Goal: Use online tool/utility: Utilize a website feature to perform a specific function

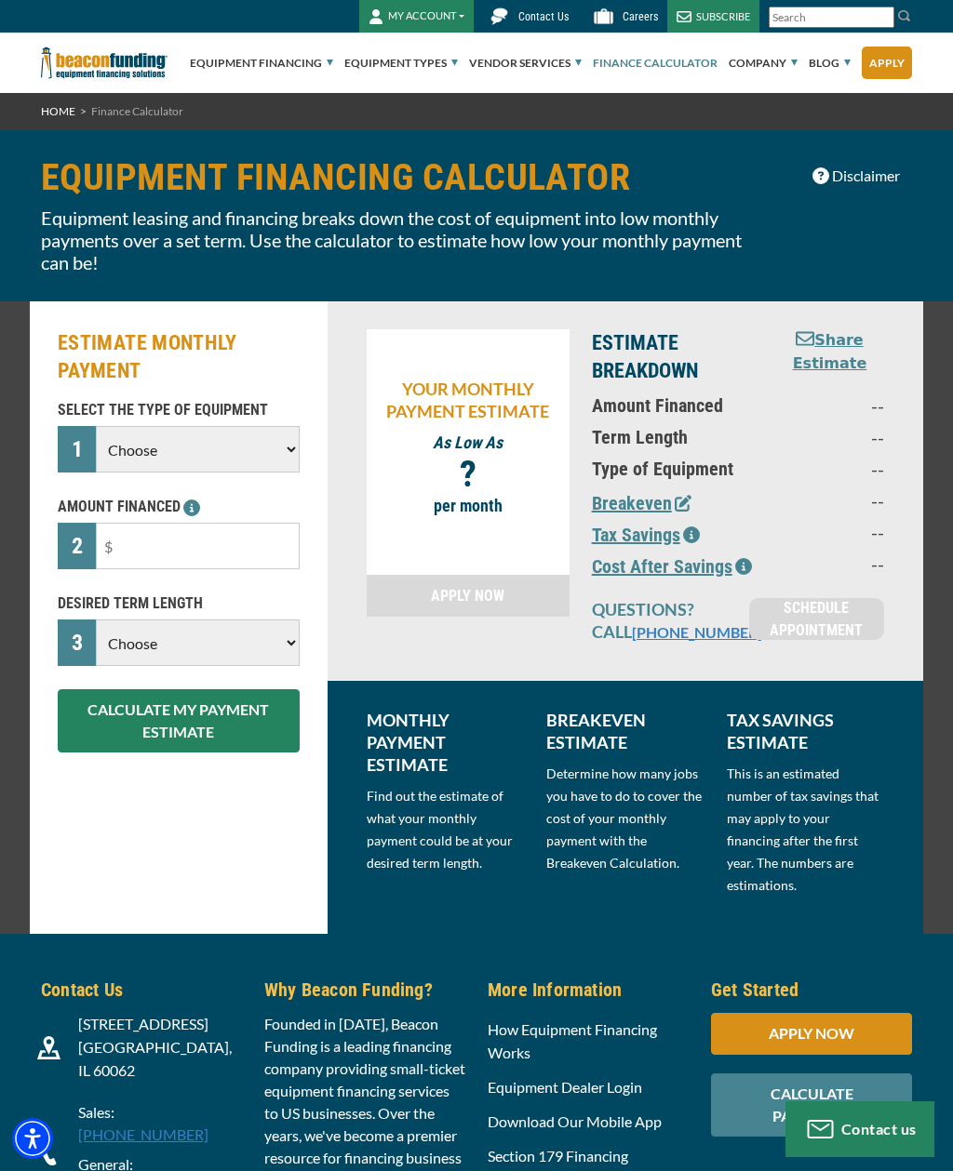
click at [154, 462] on select "Choose Backhoe Boom/Bucket Truck Chipper Commercial Mower Crane DTG/DTF Printin…" at bounding box center [198, 449] width 204 height 47
select select "23"
click at [154, 561] on input "text" at bounding box center [198, 546] width 204 height 47
type input "$60,000"
click at [179, 637] on select "Choose 36 Months 48 Months 60 Months" at bounding box center [198, 643] width 204 height 47
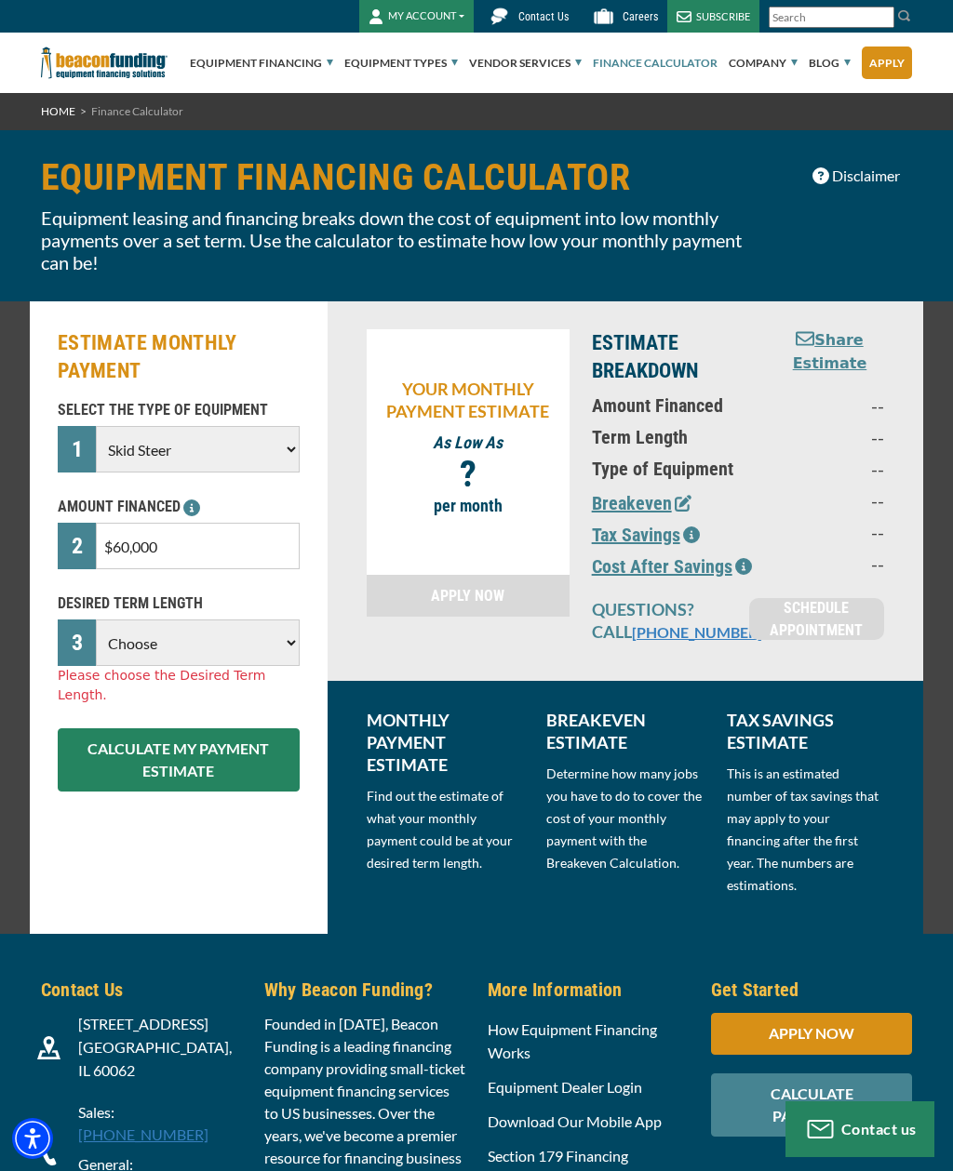
select select "60"
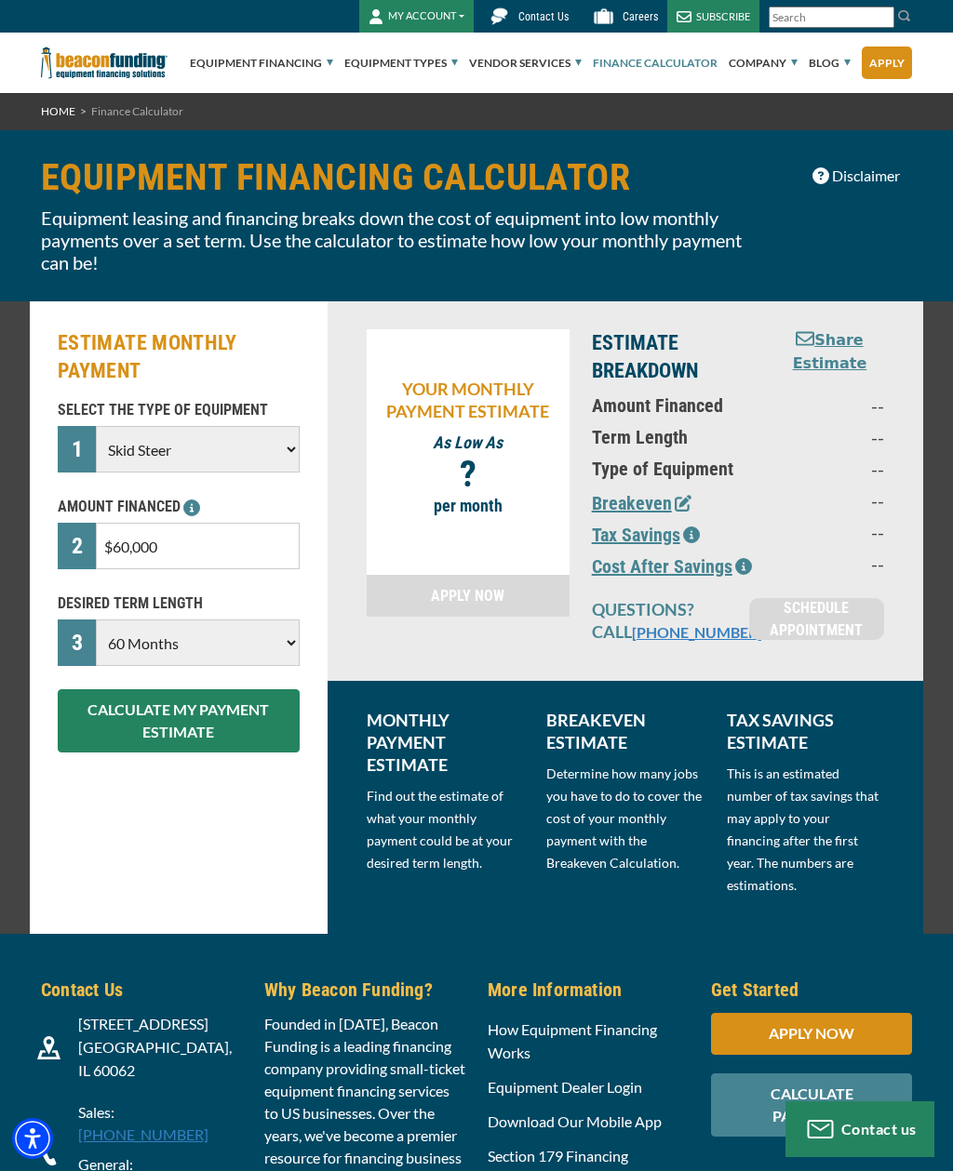
click at [157, 734] on button "CALCULATE MY PAYMENT ESTIMATE" at bounding box center [179, 720] width 242 height 63
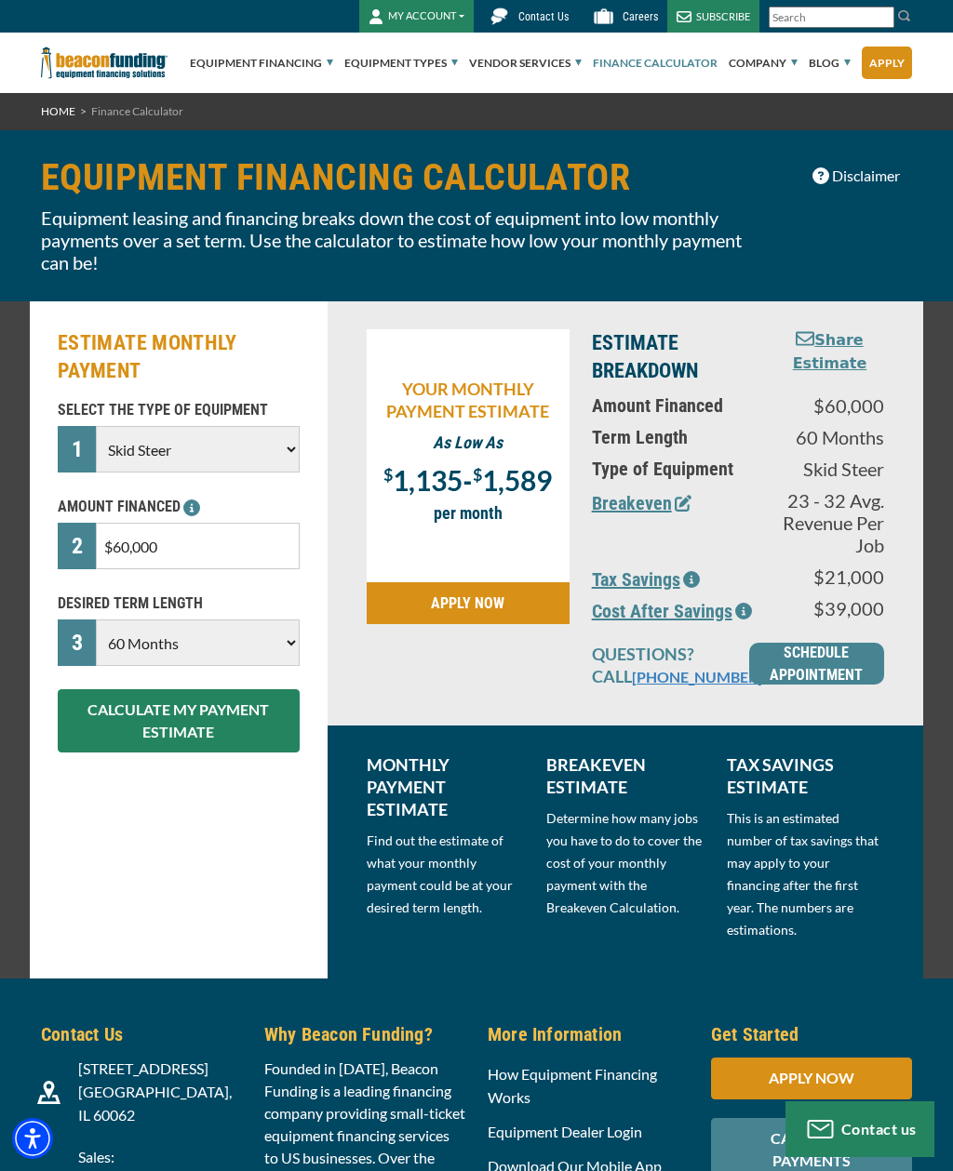
click at [671, 508] on button "Breakeven" at bounding box center [642, 503] width 100 height 28
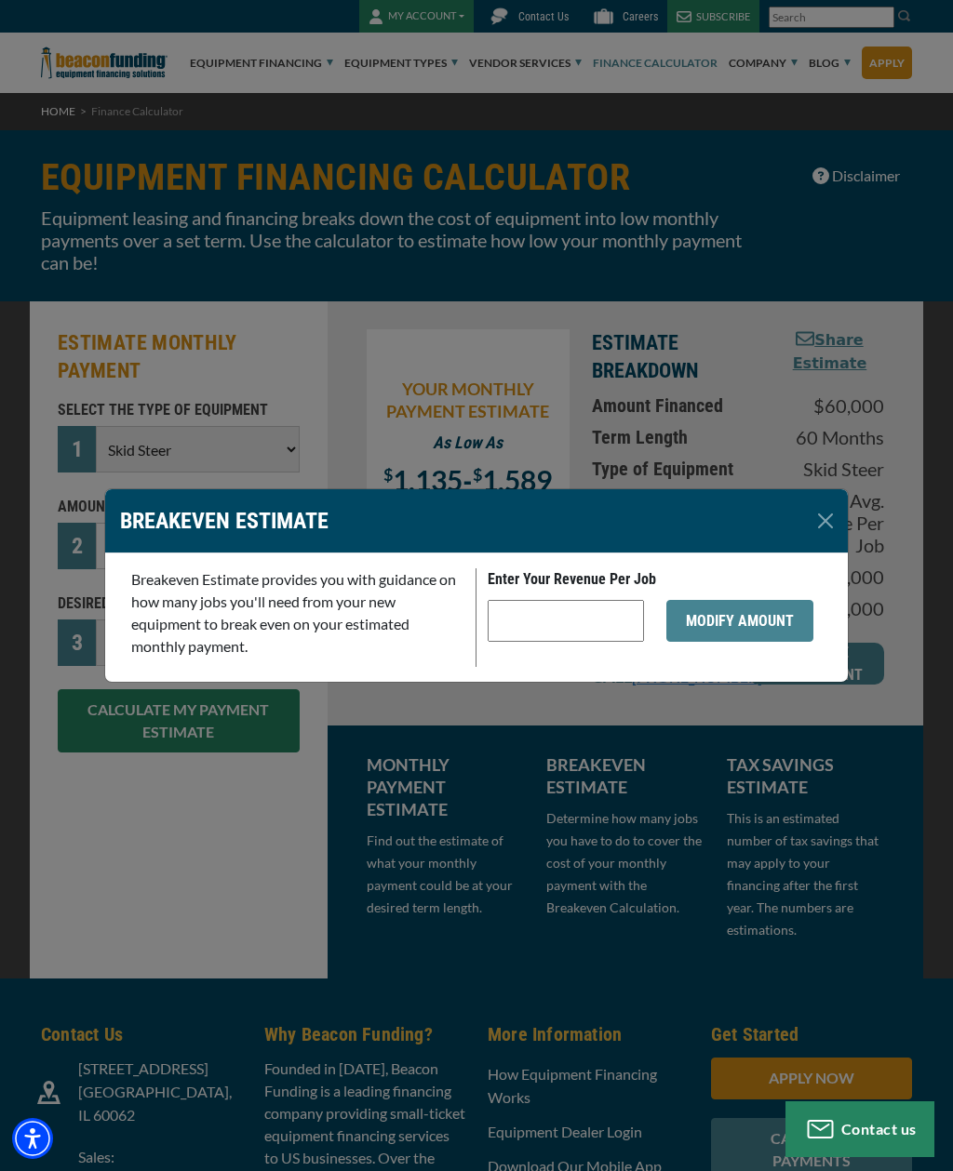
click at [573, 635] on input "Enter Your Revenue Per Job" at bounding box center [566, 621] width 156 height 42
type input "$5"
type input "$1,000"
click at [771, 617] on button "MODIFY AMOUNT" at bounding box center [739, 621] width 147 height 42
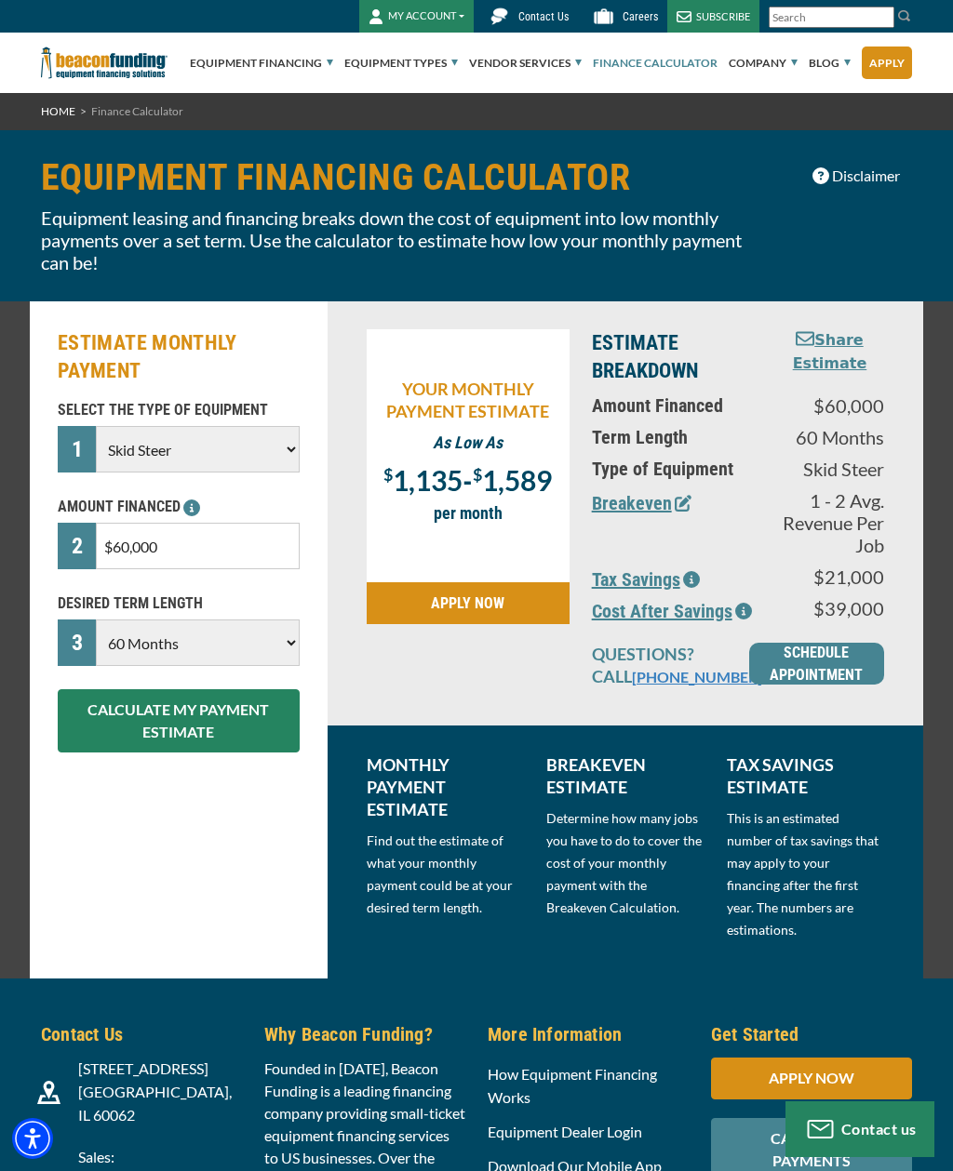
click at [716, 622] on button "Cost After Savings" at bounding box center [672, 611] width 160 height 28
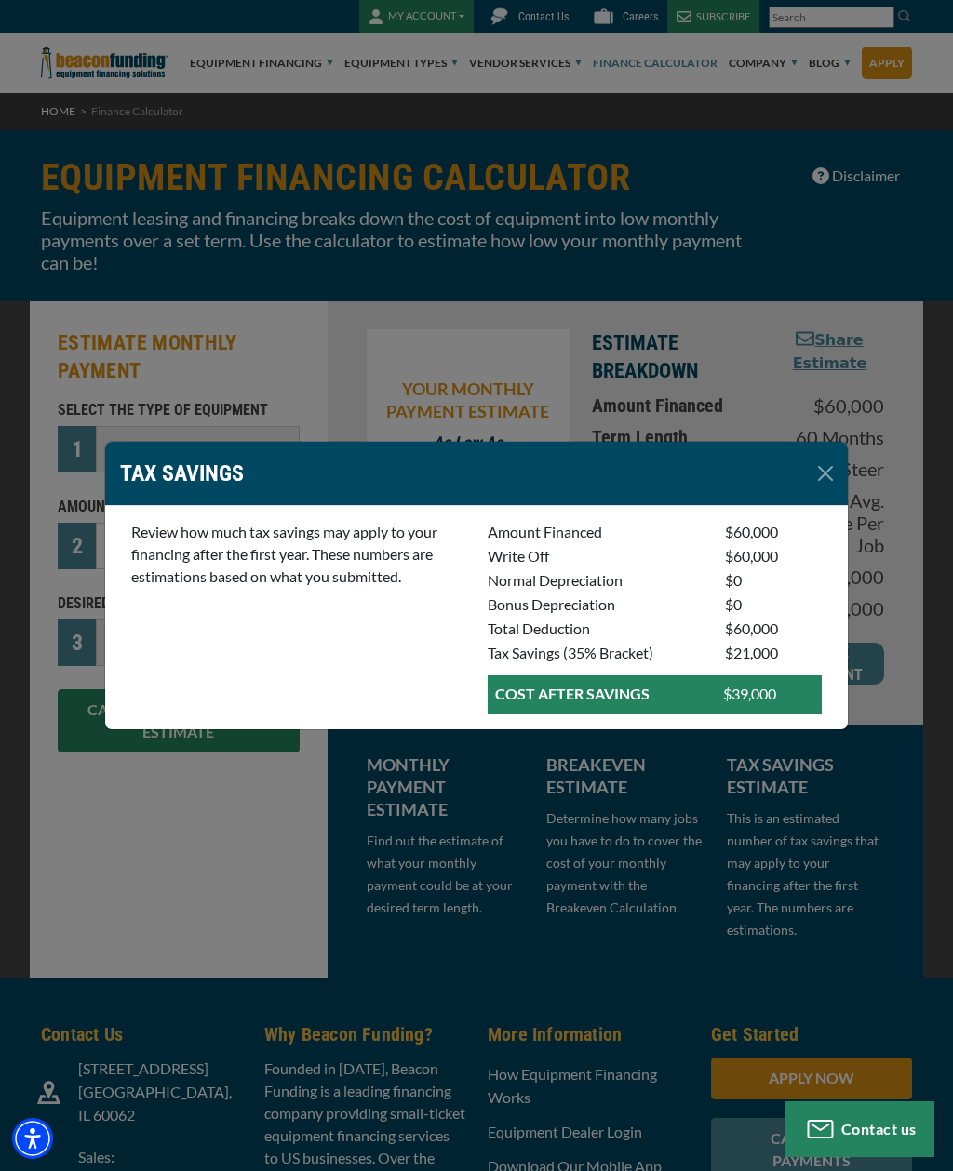
click at [824, 796] on div "TAX SAVINGS Review how much tax savings may apply to your financing after the f…" at bounding box center [476, 585] width 953 height 1171
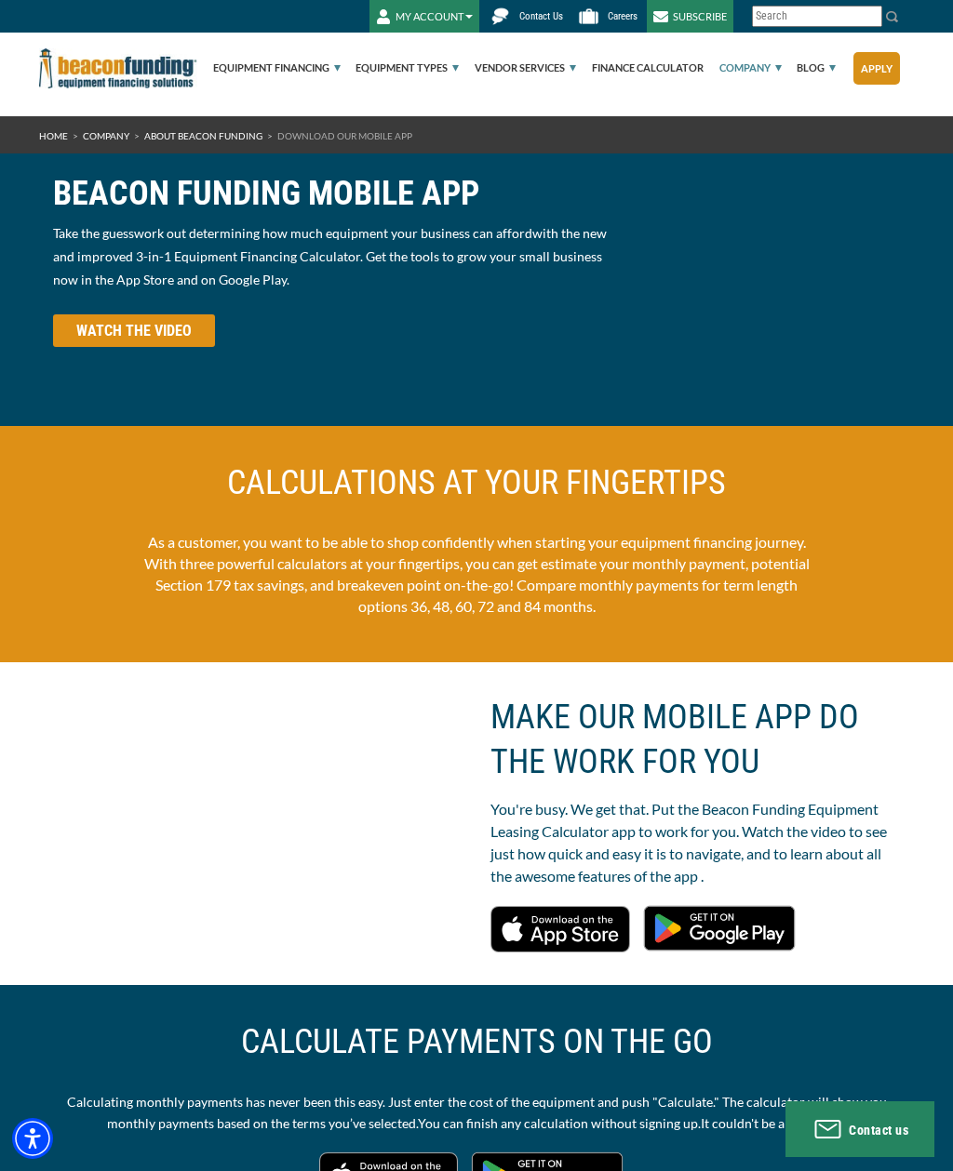
scroll to position [32, 0]
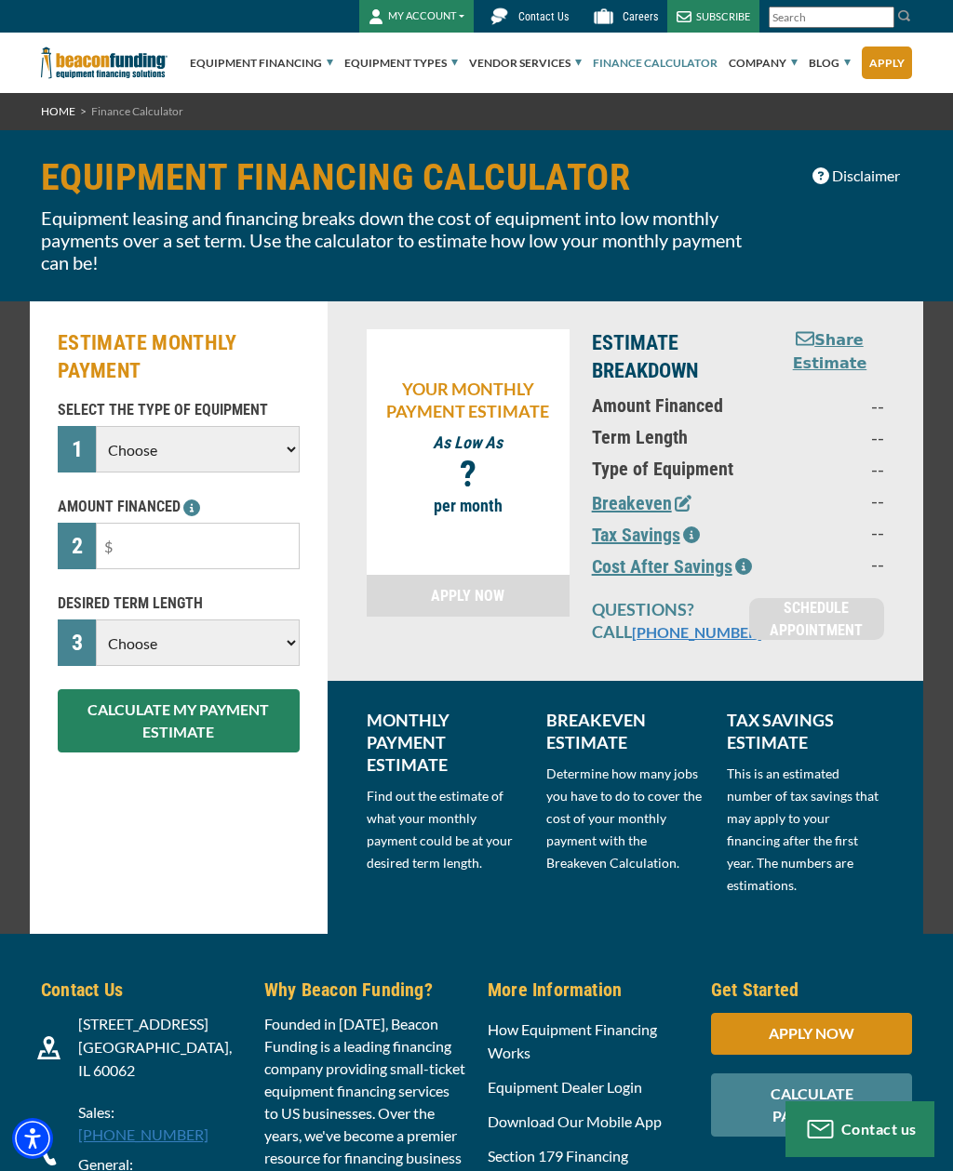
click at [167, 450] on select "Choose Backhoe Boom/Bucket Truck Chipper Commercial Mower Crane DTG/DTF Printin…" at bounding box center [198, 449] width 204 height 47
select select "23"
click at [149, 558] on input "text" at bounding box center [198, 546] width 204 height 47
type input "$65,000"
click at [173, 636] on select "Choose 36 Months 48 Months 60 Months" at bounding box center [198, 643] width 204 height 47
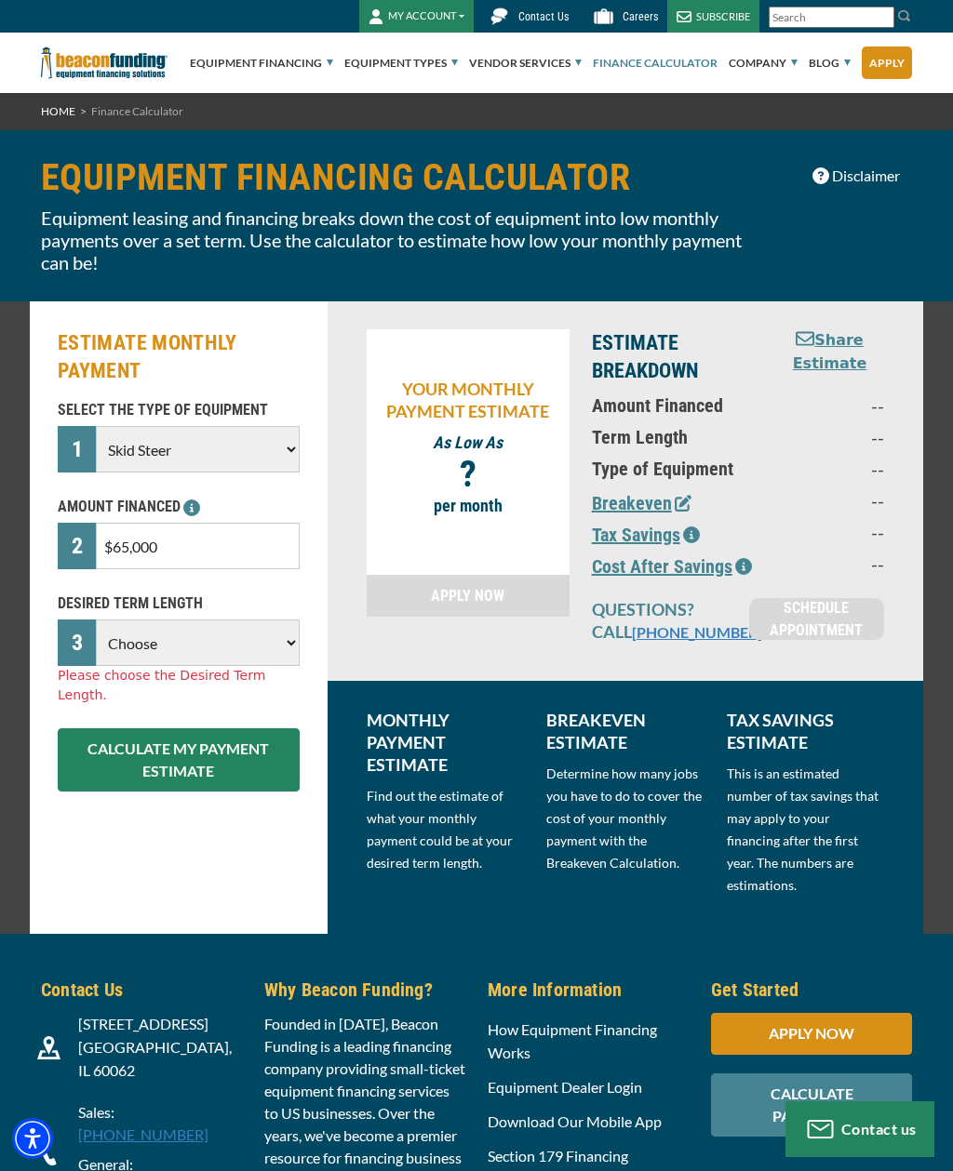
select select "60"
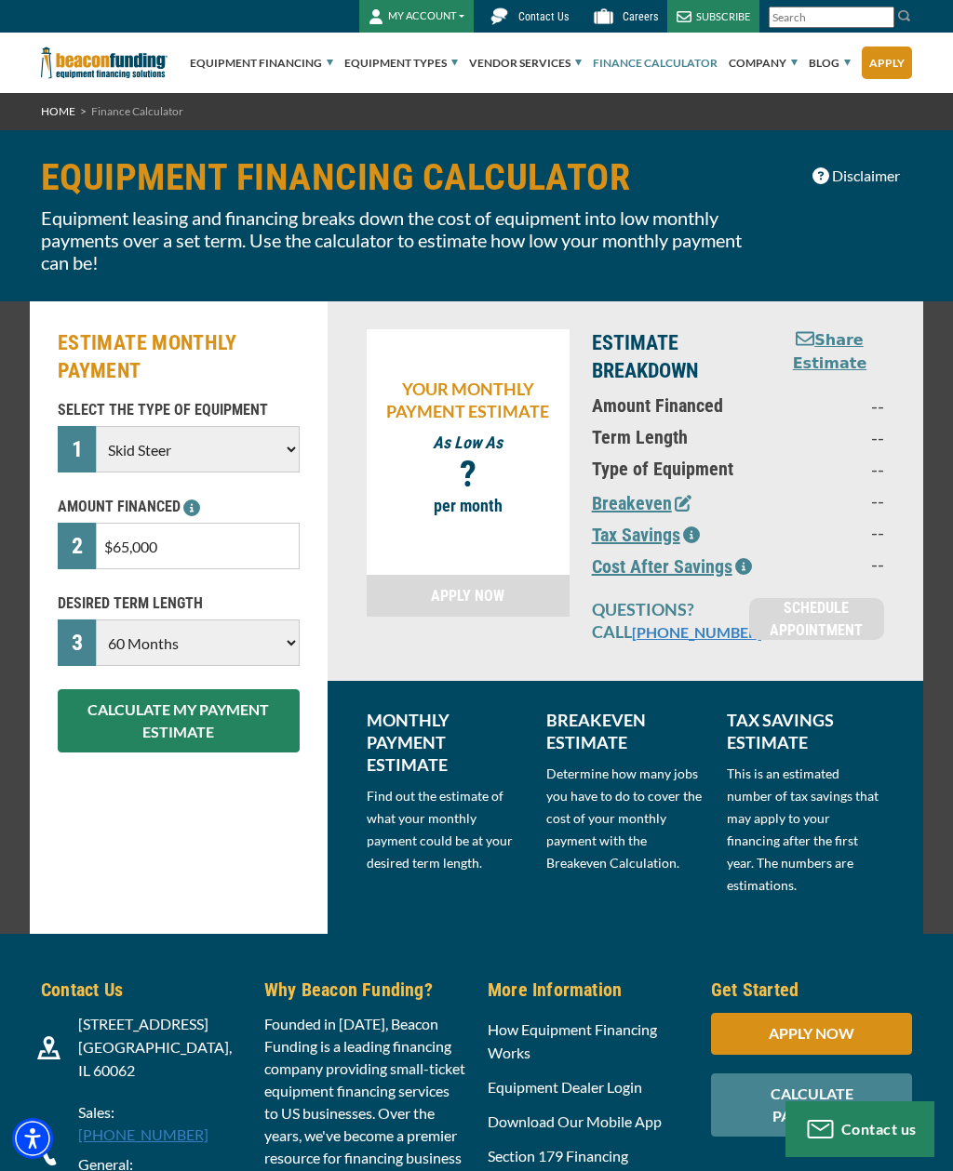
click at [154, 731] on button "CALCULATE MY PAYMENT ESTIMATE" at bounding box center [179, 720] width 242 height 63
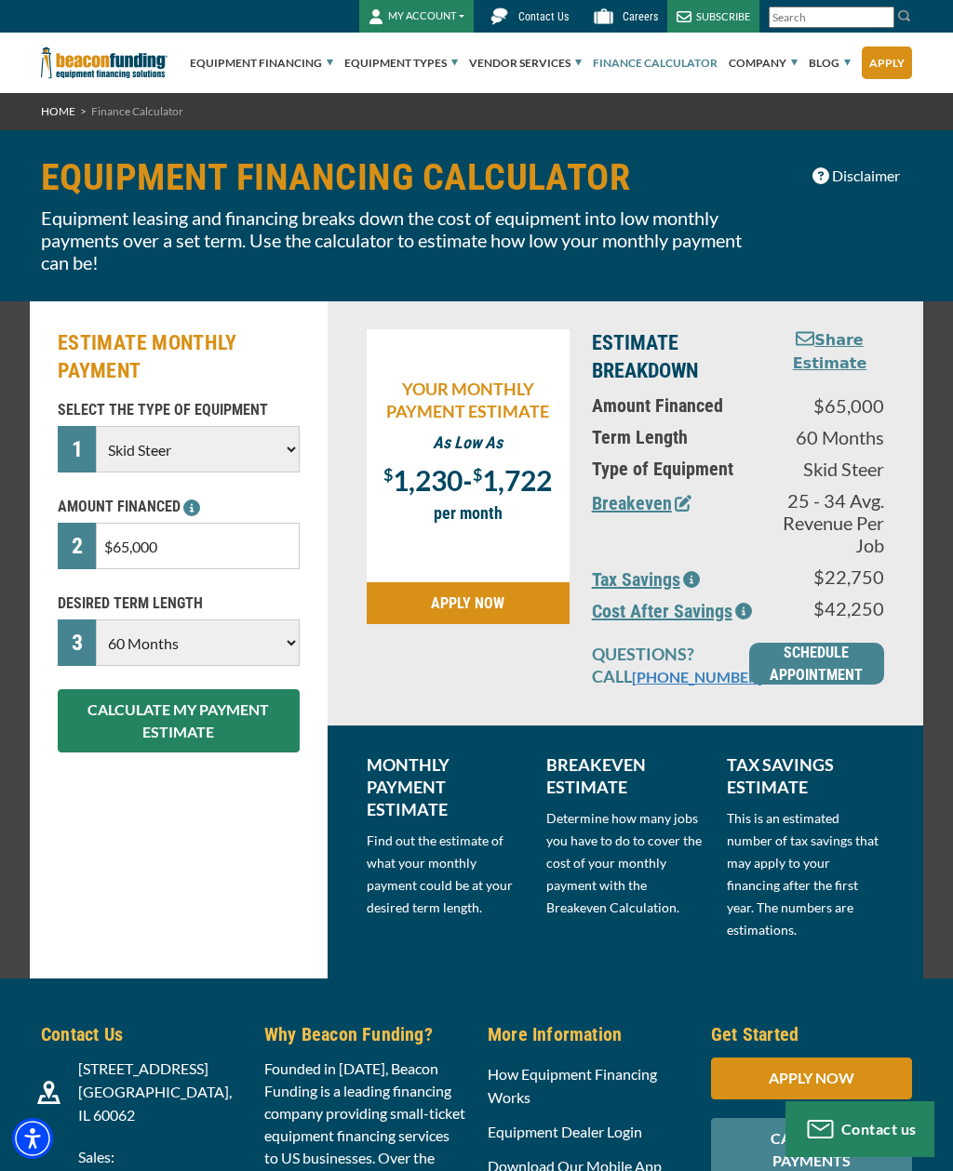
click at [661, 513] on button "Breakeven" at bounding box center [642, 503] width 100 height 28
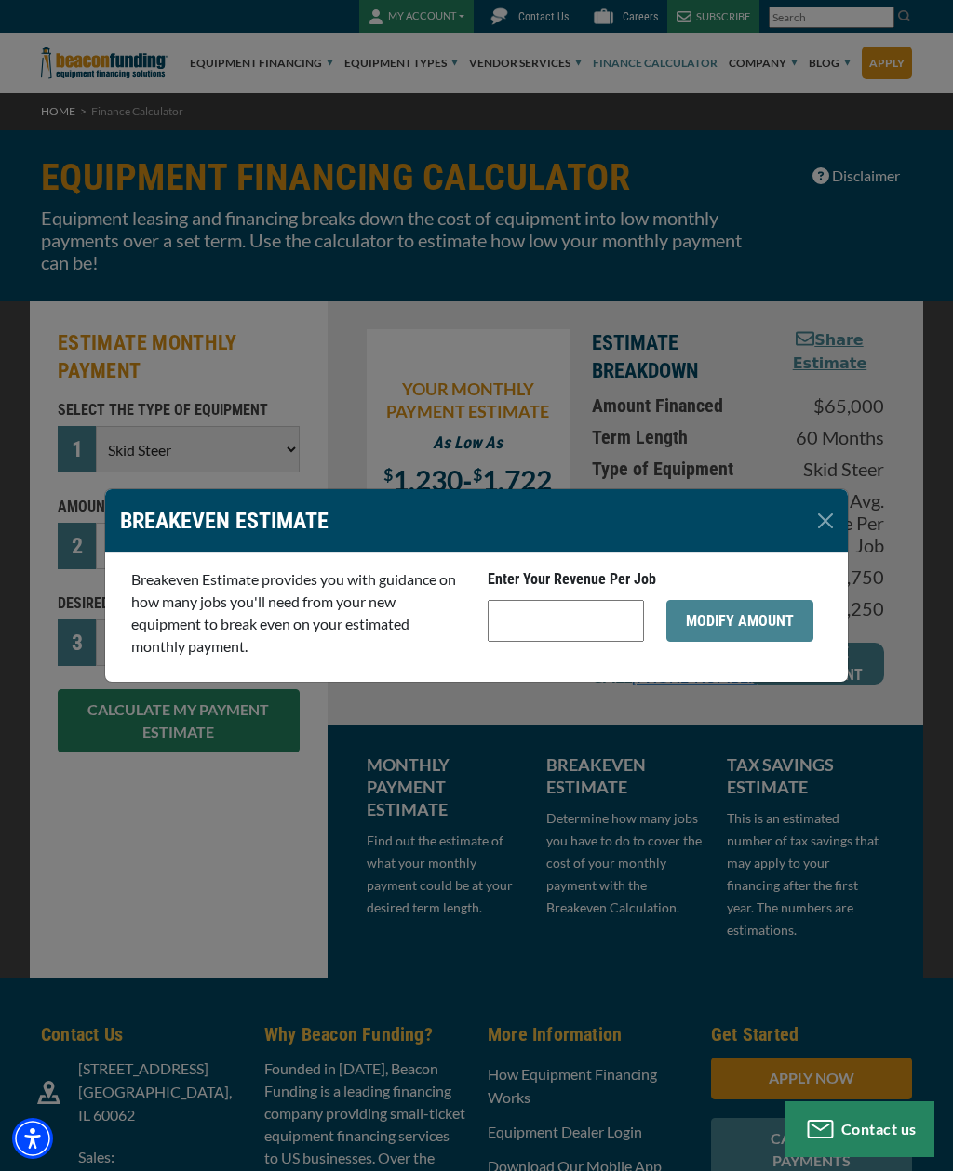
click at [579, 621] on input "Enter Your Revenue Per Job" at bounding box center [566, 621] width 156 height 42
type input "$5"
type input "$500"
click at [785, 623] on button "MODIFY AMOUNT" at bounding box center [739, 621] width 147 height 42
